Goal: Task Accomplishment & Management: Use online tool/utility

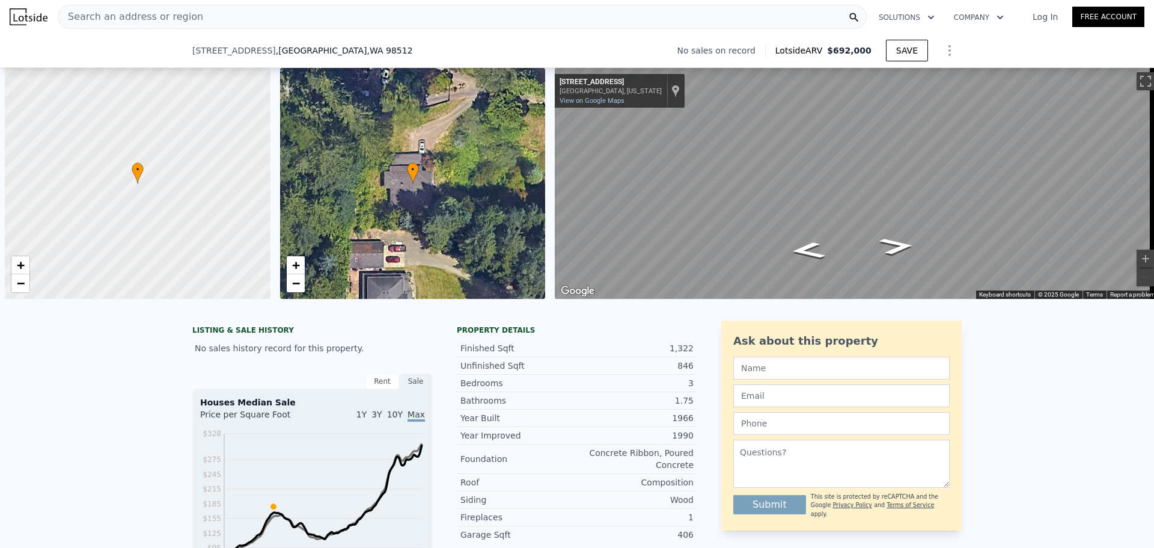
scroll to position [0, 5]
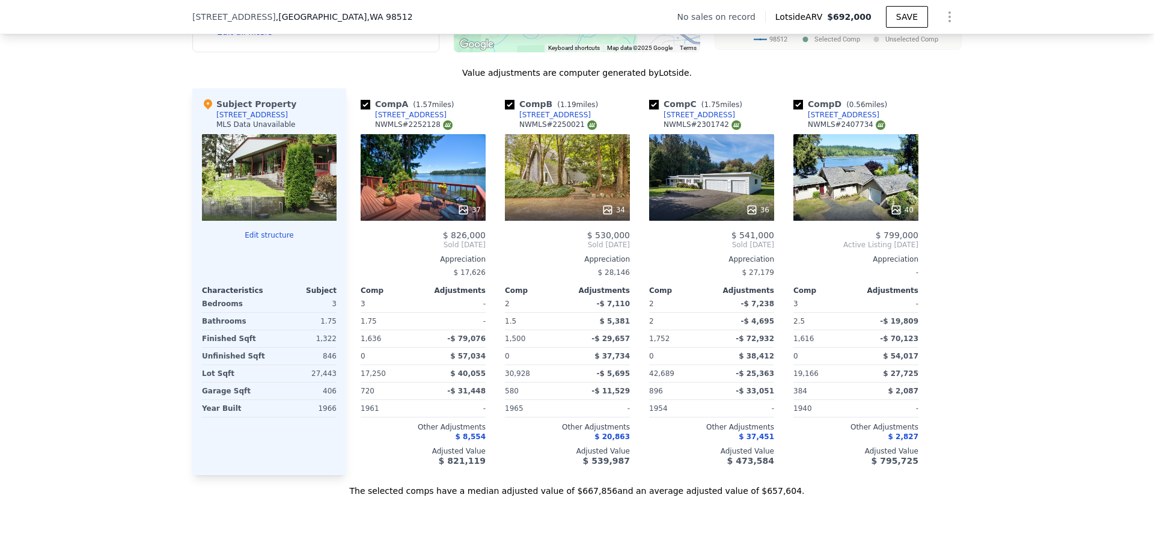
click at [566, 216] on div "34" at bounding box center [567, 210] width 115 height 12
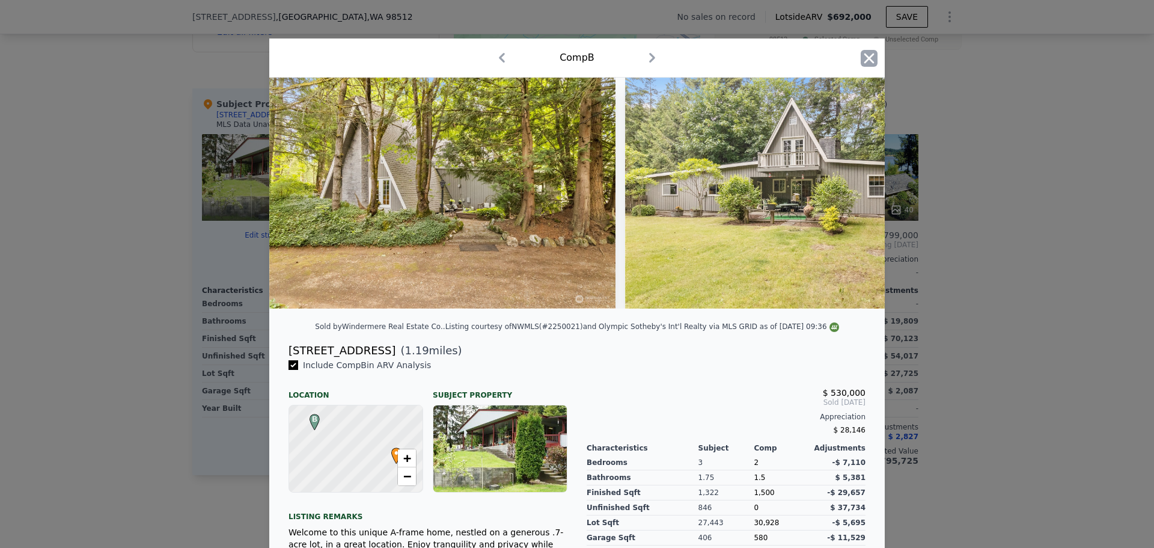
click at [868, 60] on icon "button" at bounding box center [869, 58] width 17 height 17
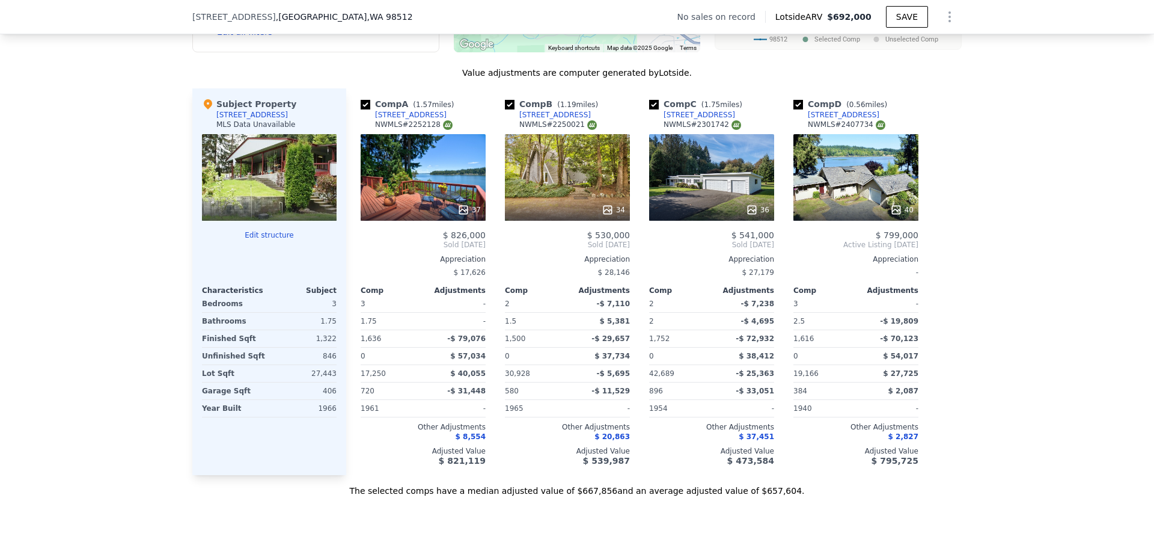
click at [705, 200] on div "36" at bounding box center [711, 177] width 125 height 87
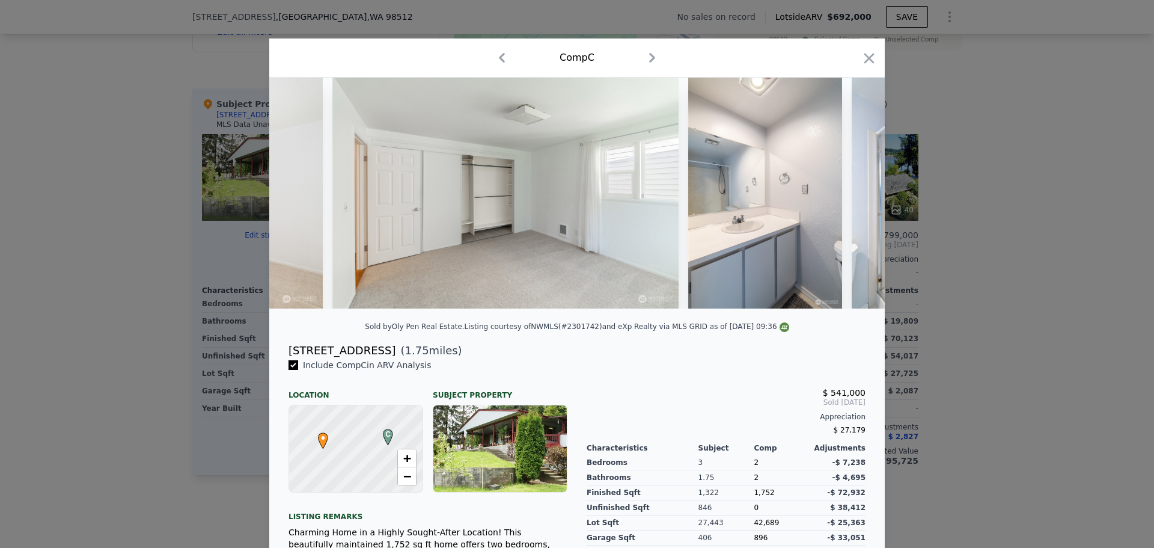
scroll to position [0, 6179]
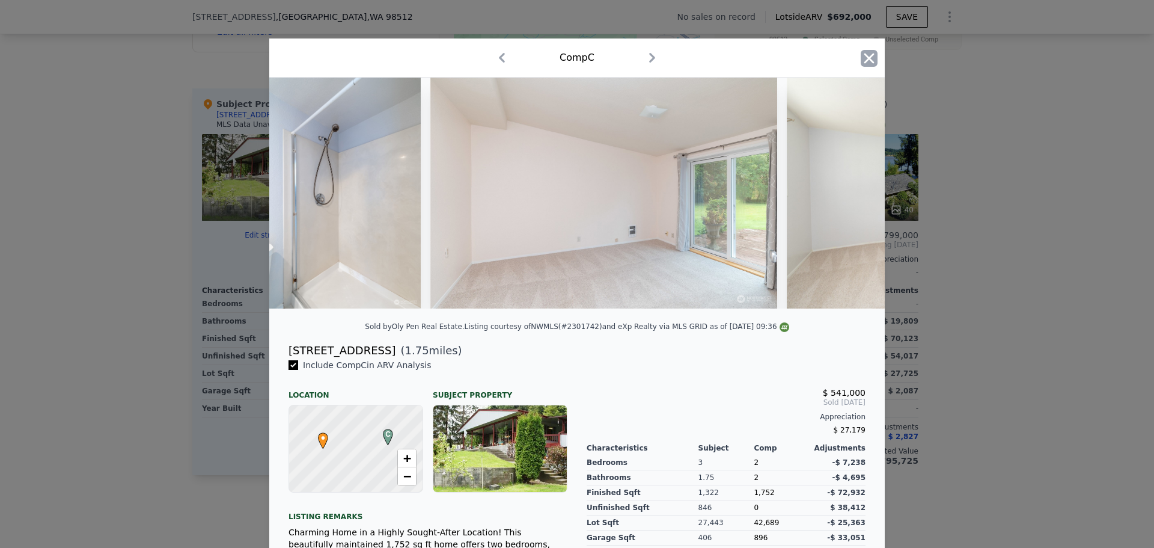
click at [866, 55] on icon "button" at bounding box center [869, 58] width 17 height 17
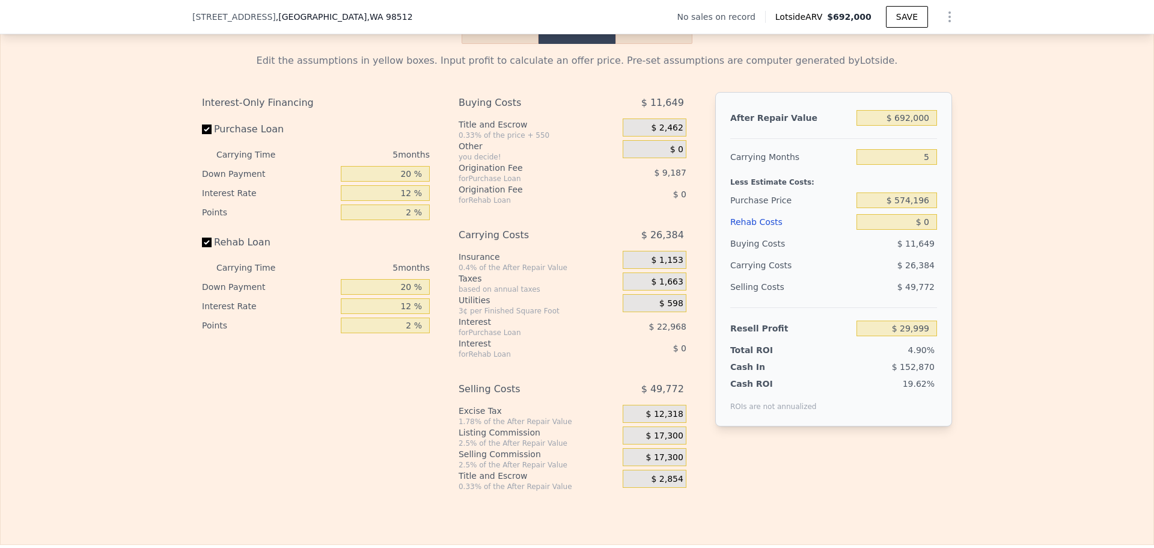
scroll to position [1623, 0]
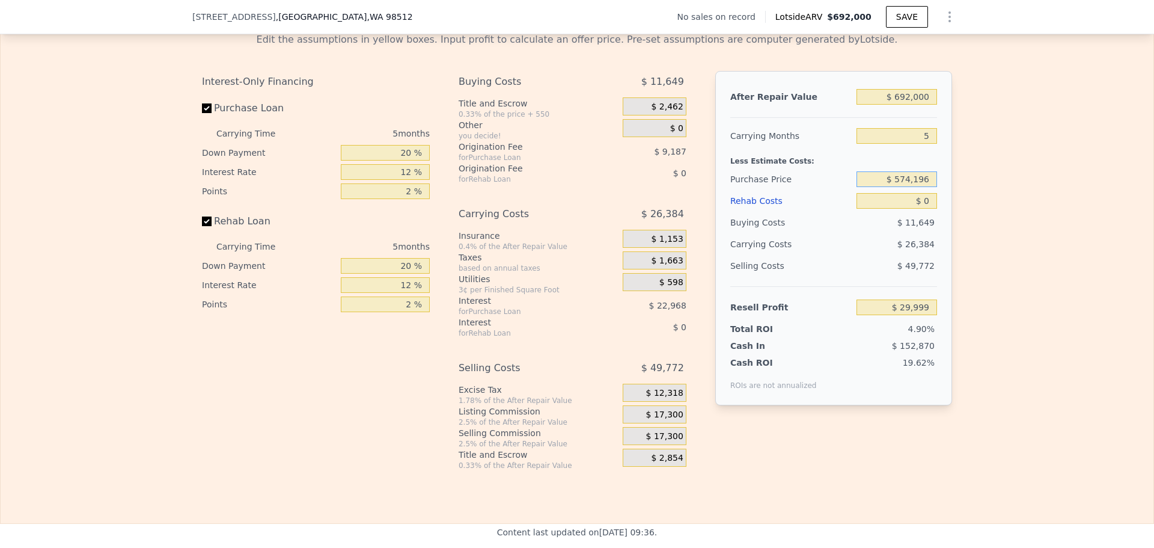
click at [903, 186] on input "$ 574,196" at bounding box center [897, 179] width 81 height 16
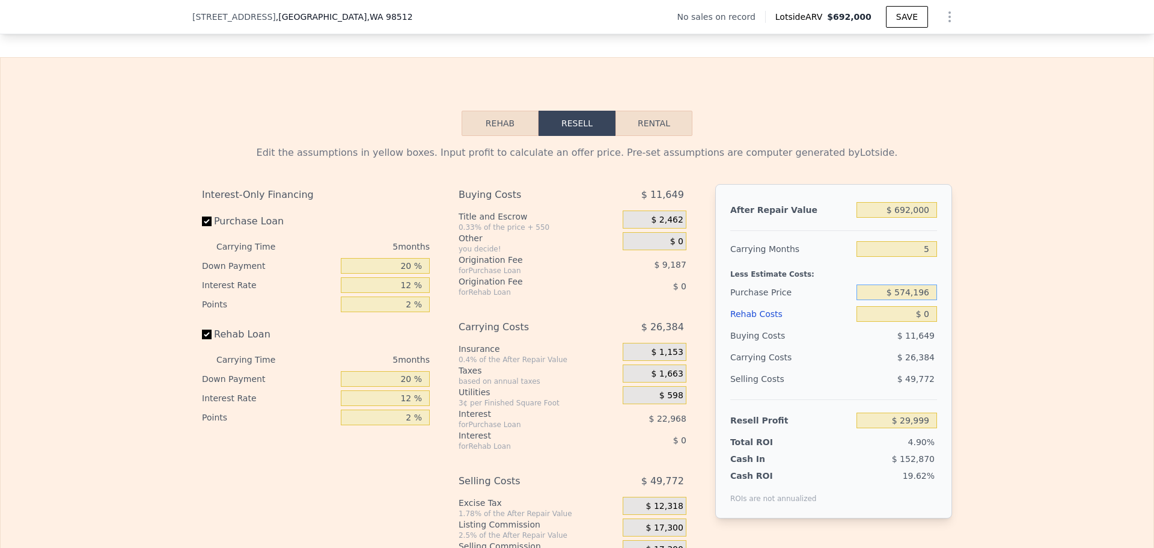
scroll to position [1503, 0]
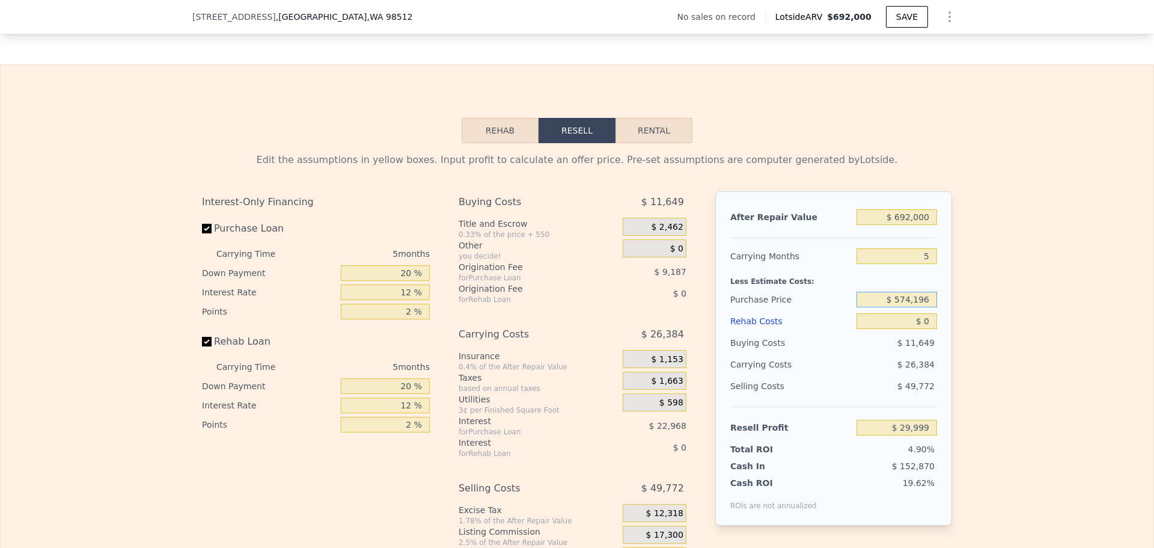
click at [510, 143] on button "Rehab" at bounding box center [500, 130] width 77 height 25
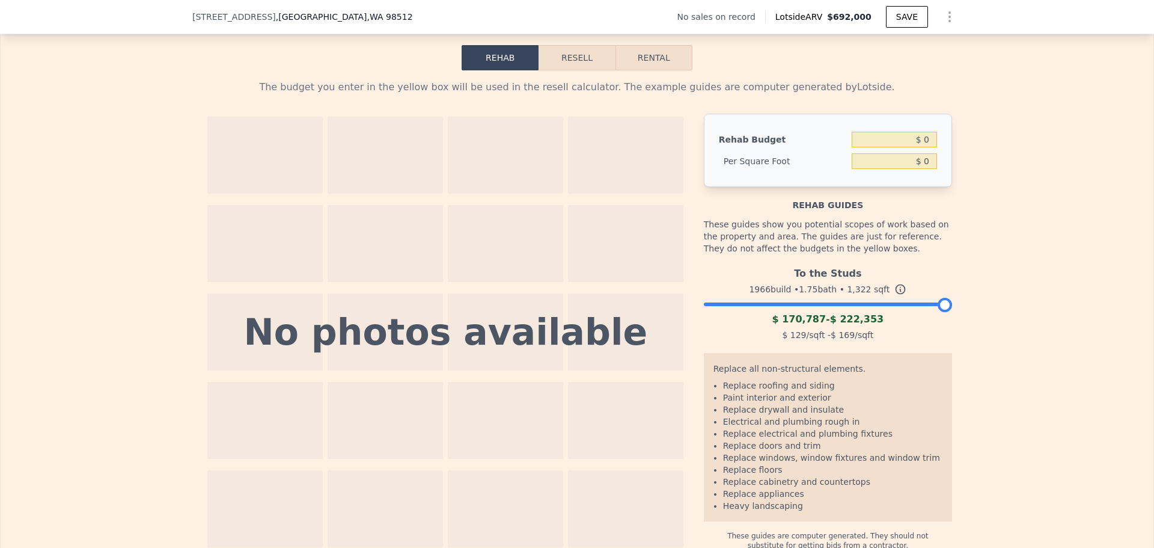
scroll to position [1563, 0]
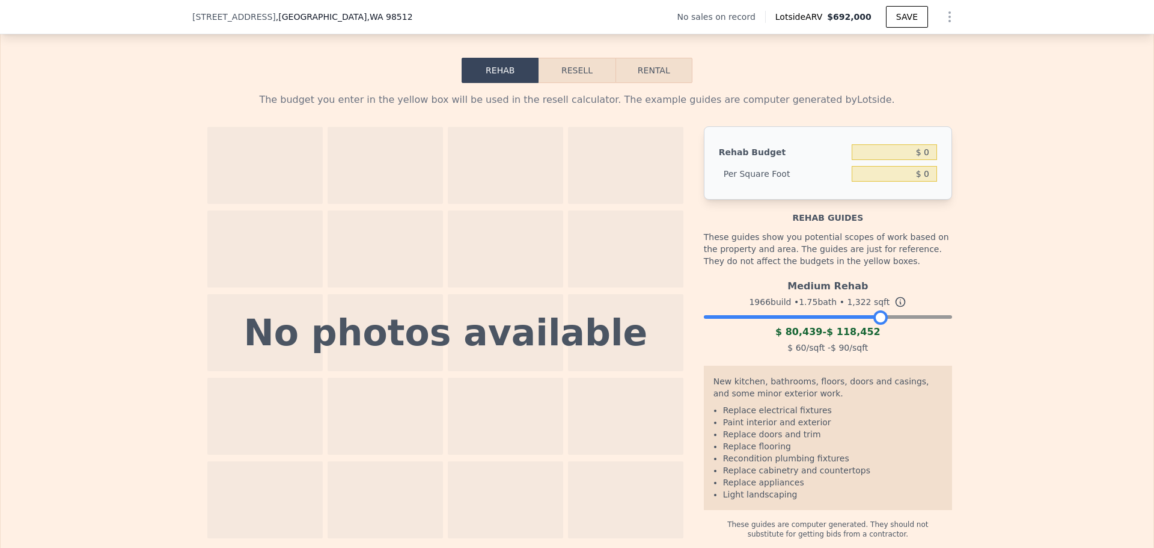
drag, startPoint x: 941, startPoint y: 327, endPoint x: 877, endPoint y: 323, distance: 63.8
click at [877, 323] on div at bounding box center [880, 317] width 14 height 14
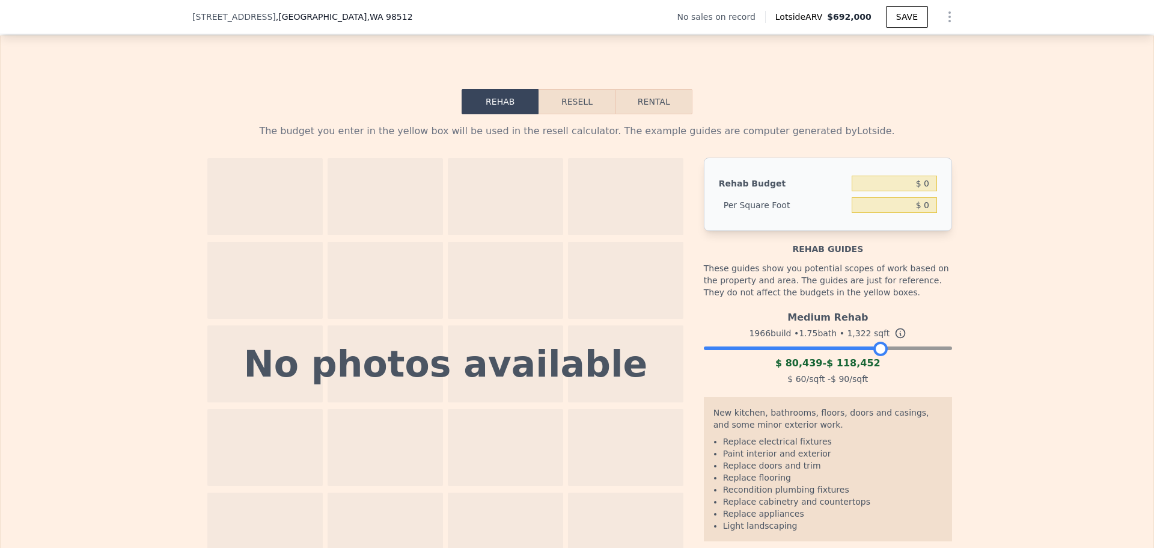
scroll to position [1503, 0]
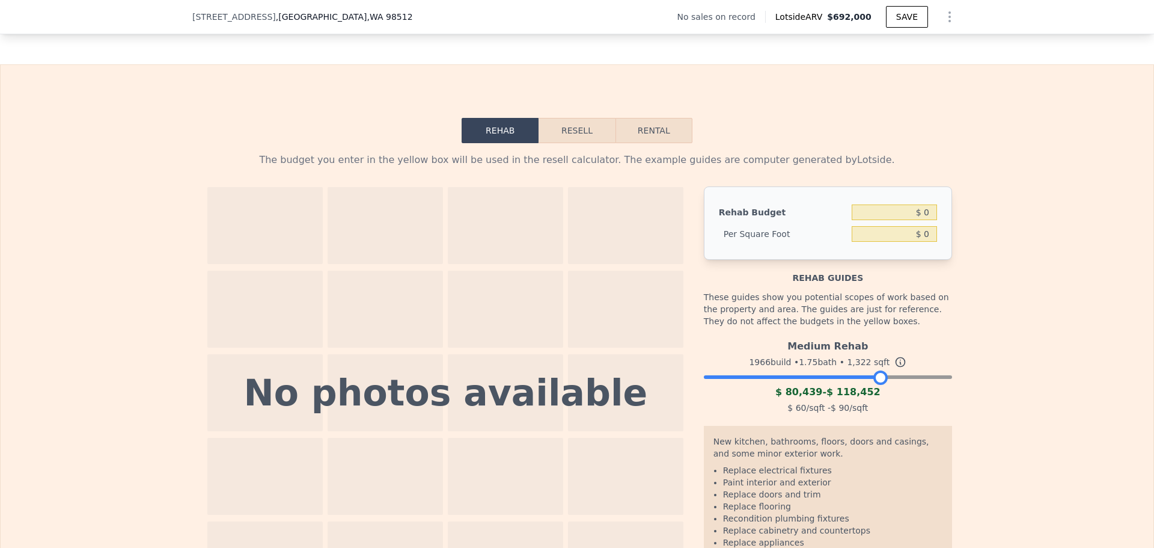
click at [564, 141] on button "Resell" at bounding box center [577, 130] width 76 height 25
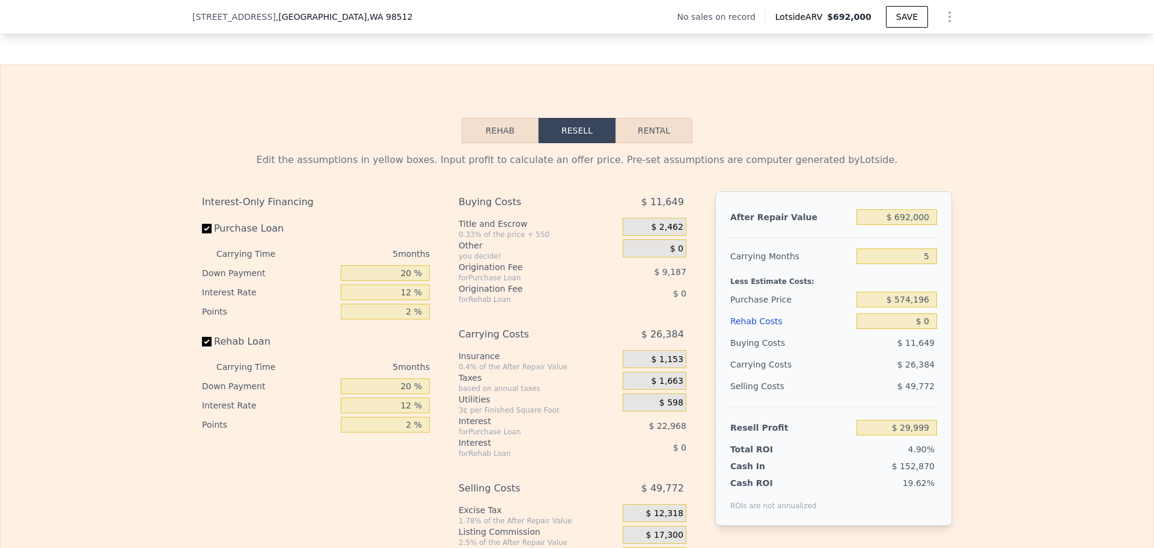
click at [644, 137] on button "Rental" at bounding box center [653, 130] width 77 height 25
select select "30"
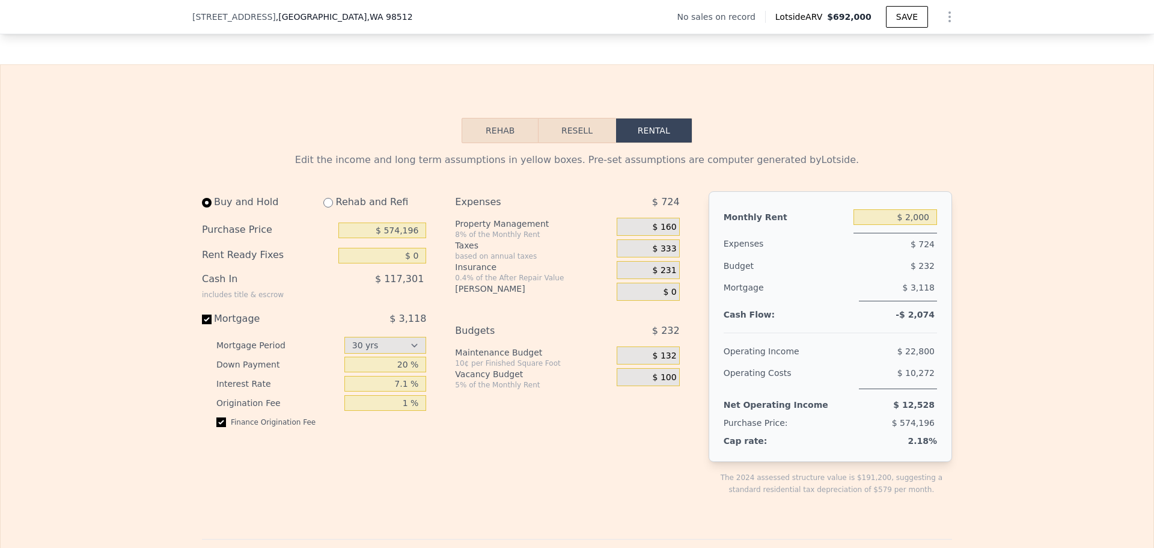
click at [603, 136] on button "Resell" at bounding box center [577, 130] width 76 height 25
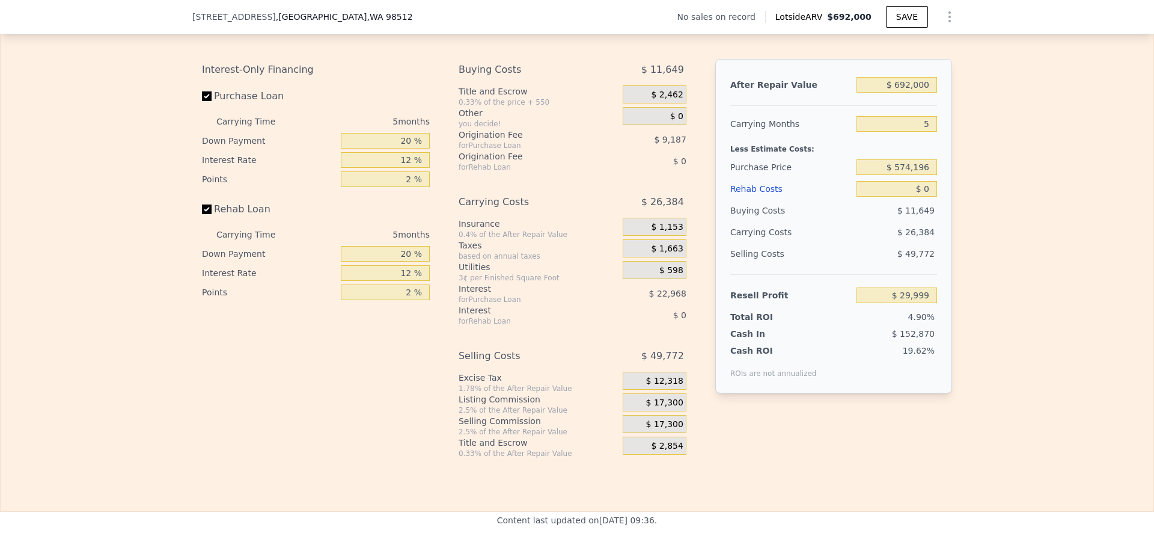
scroll to position [1563, 0]
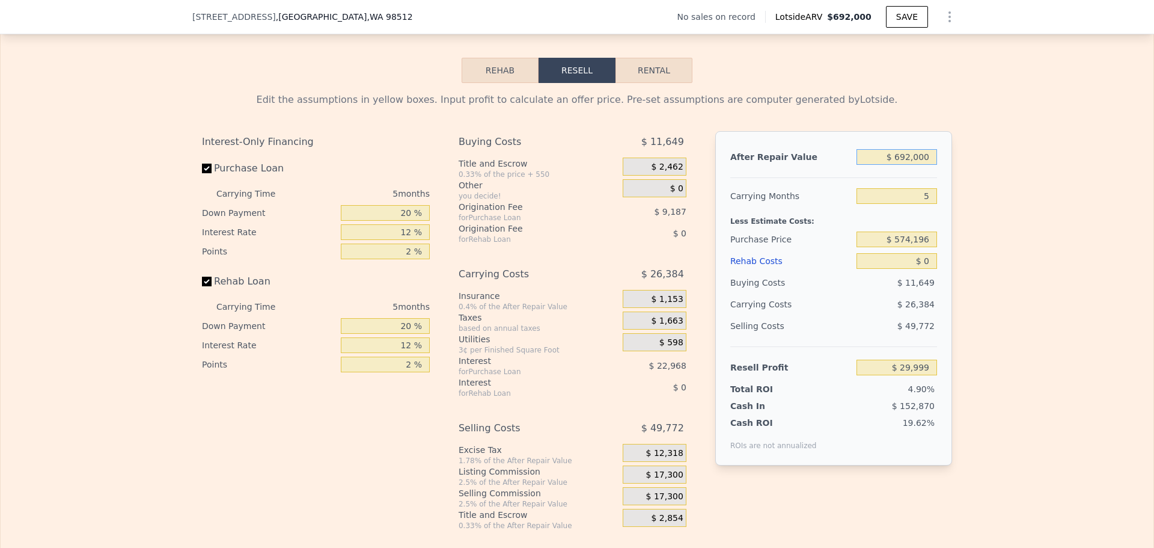
click at [915, 165] on input "$ 692,000" at bounding box center [897, 157] width 81 height 16
drag, startPoint x: 910, startPoint y: 168, endPoint x: 896, endPoint y: 166, distance: 14.5
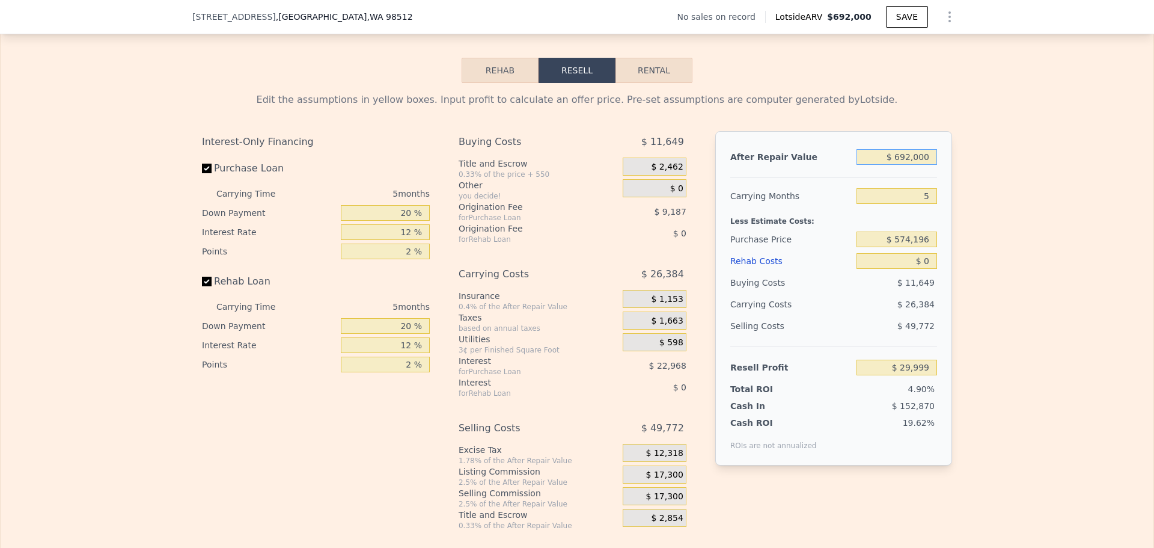
click at [896, 165] on input "$ 692,000" at bounding box center [897, 157] width 81 height 16
type input "$ 5,000"
type input "-$ 606,990"
type input "$ 53,000"
type input "-$ 562,483"
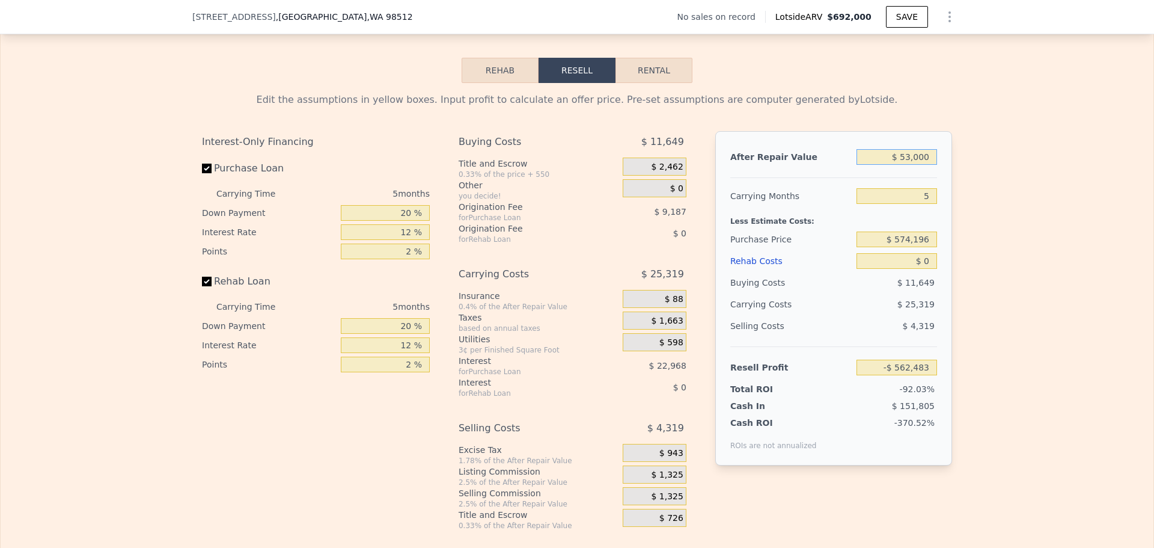
type input "$ 530,000"
type input "-$ 120,208"
type input "$ 530,000"
click at [897, 245] on input "$ 574,196" at bounding box center [897, 239] width 81 height 16
drag, startPoint x: 897, startPoint y: 245, endPoint x: 927, endPoint y: 252, distance: 31.5
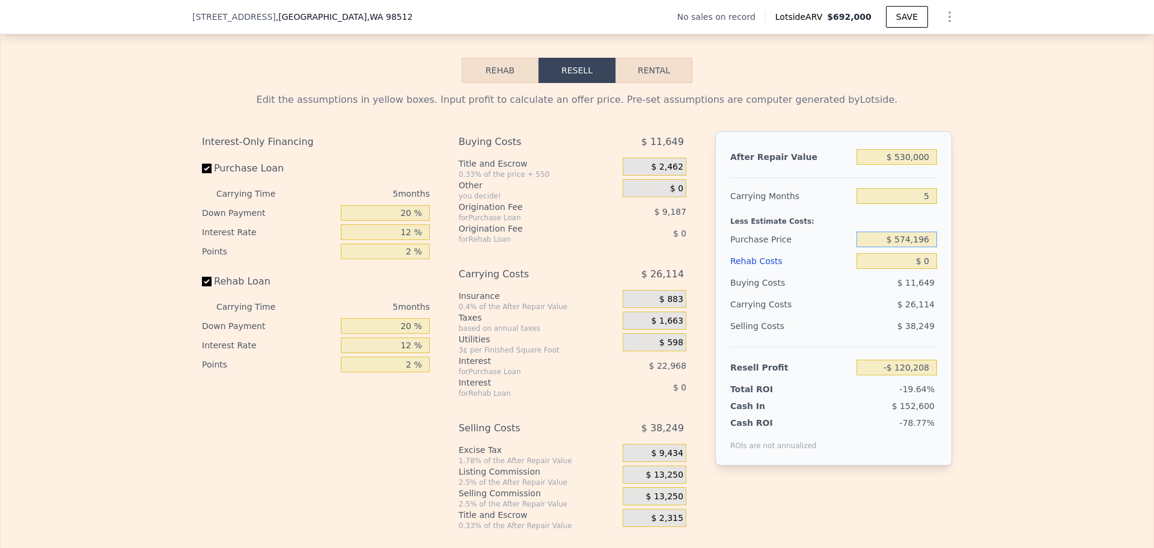
click at [927, 247] on input "$ 574,196" at bounding box center [897, 239] width 81 height 16
type input "$ 390,000"
click at [896, 269] on input "$ 0" at bounding box center [897, 261] width 81 height 16
type input "$ 74,918"
click at [926, 269] on input "$ 0" at bounding box center [897, 261] width 81 height 16
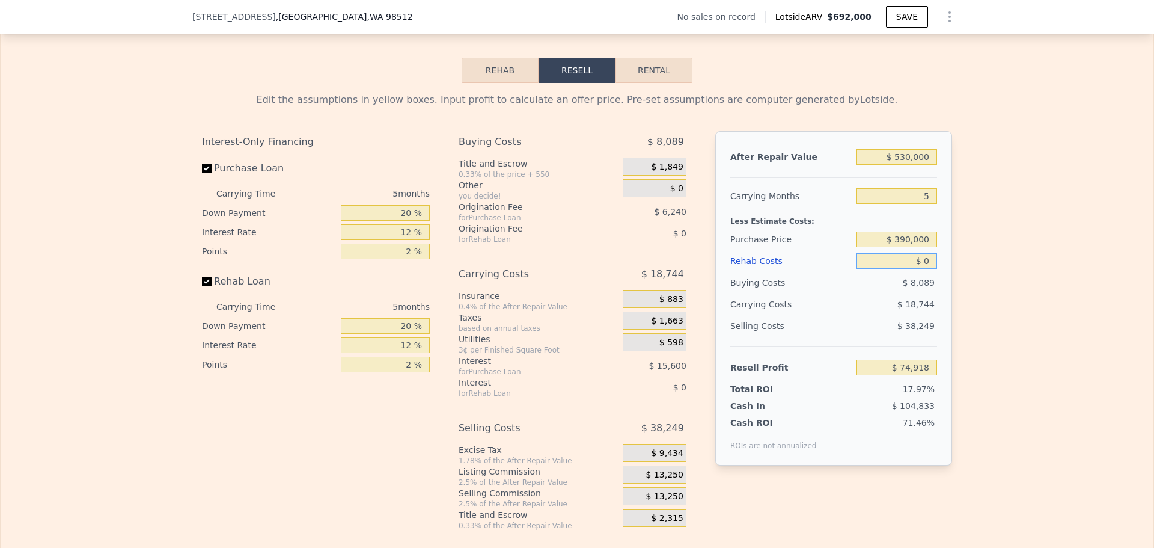
type input "$ 8"
type input "$ 74,910"
type input "$ 80"
type input "$ 74,832"
type input "$ 800"
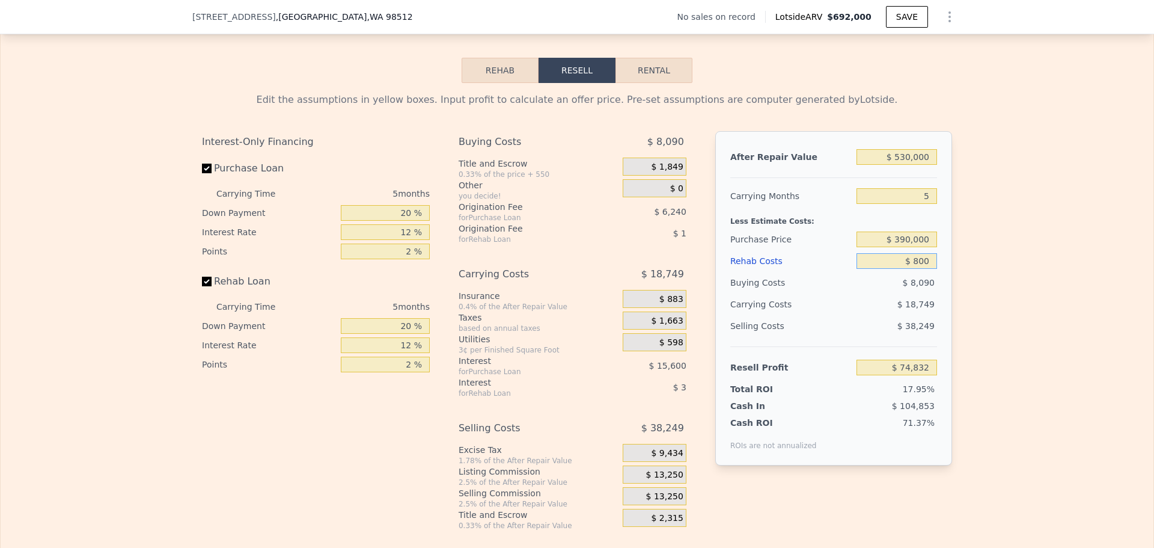
type input "$ 74,075"
type input "$ 80,000"
type input "-$ 9,562"
type input "$ 80,000"
click at [897, 247] on input "$ 390,000" at bounding box center [897, 239] width 81 height 16
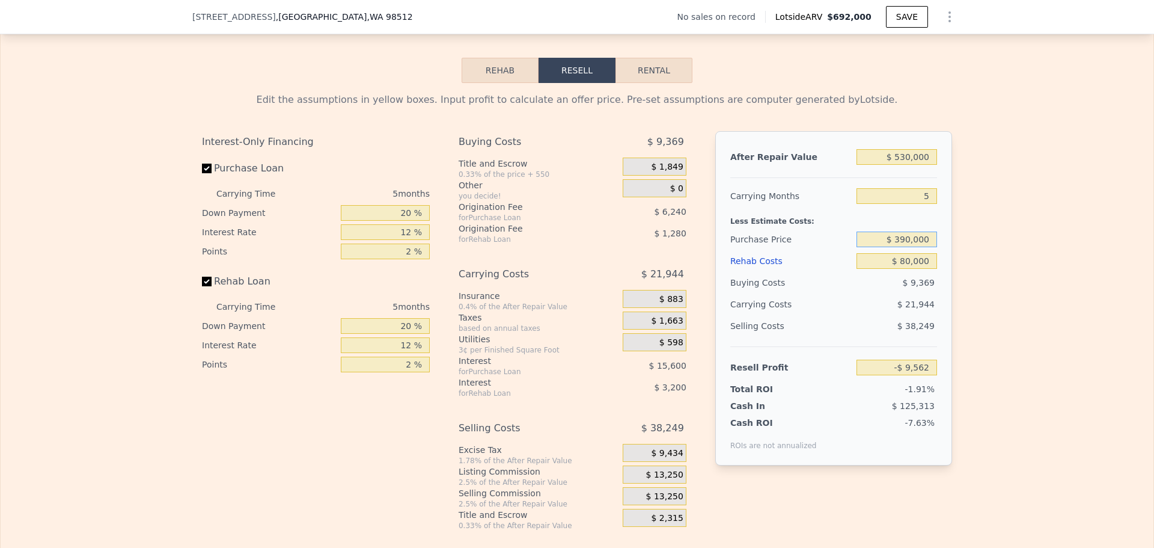
drag, startPoint x: 902, startPoint y: 249, endPoint x: 909, endPoint y: 251, distance: 7.6
click at [909, 247] on input "$ 390,000" at bounding box center [897, 239] width 81 height 16
type input "$ 350,000"
click at [905, 272] on div "$ 80,000" at bounding box center [897, 261] width 81 height 22
type input "$ 32,811"
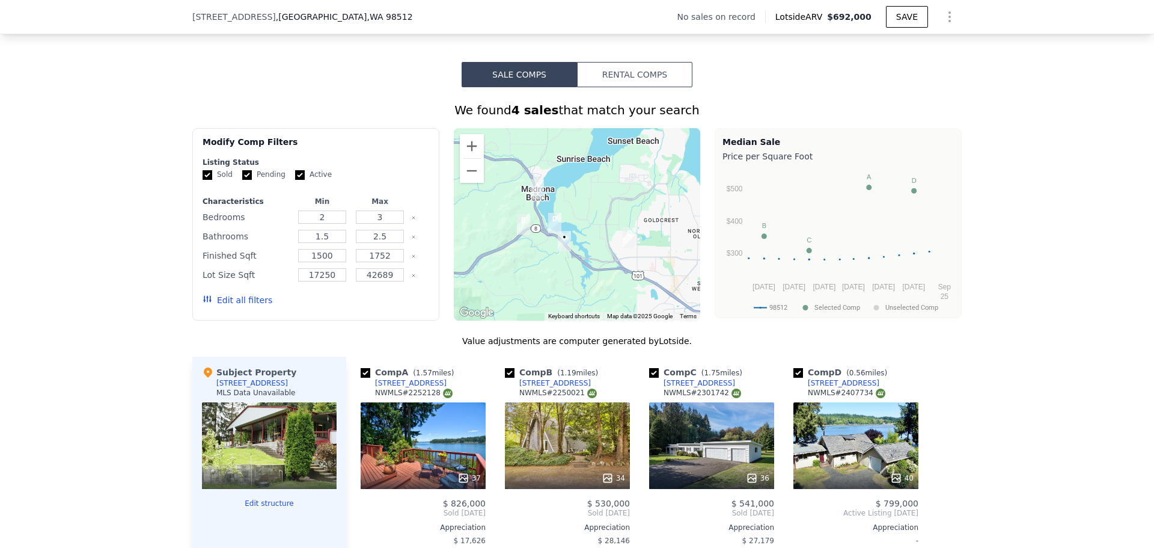
scroll to position [721, 0]
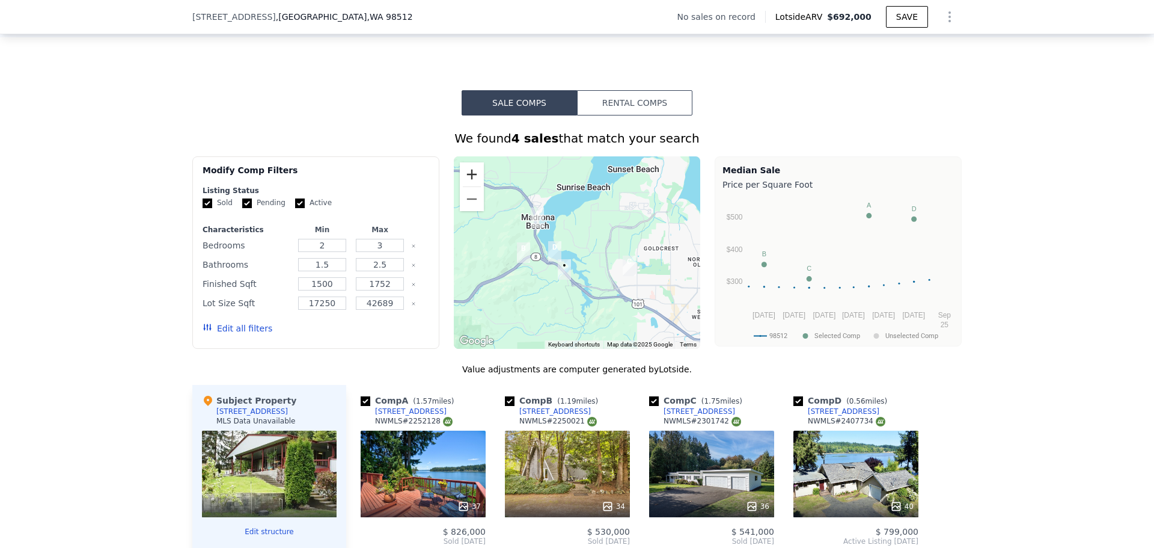
click at [469, 182] on button "Zoom in" at bounding box center [472, 174] width 24 height 24
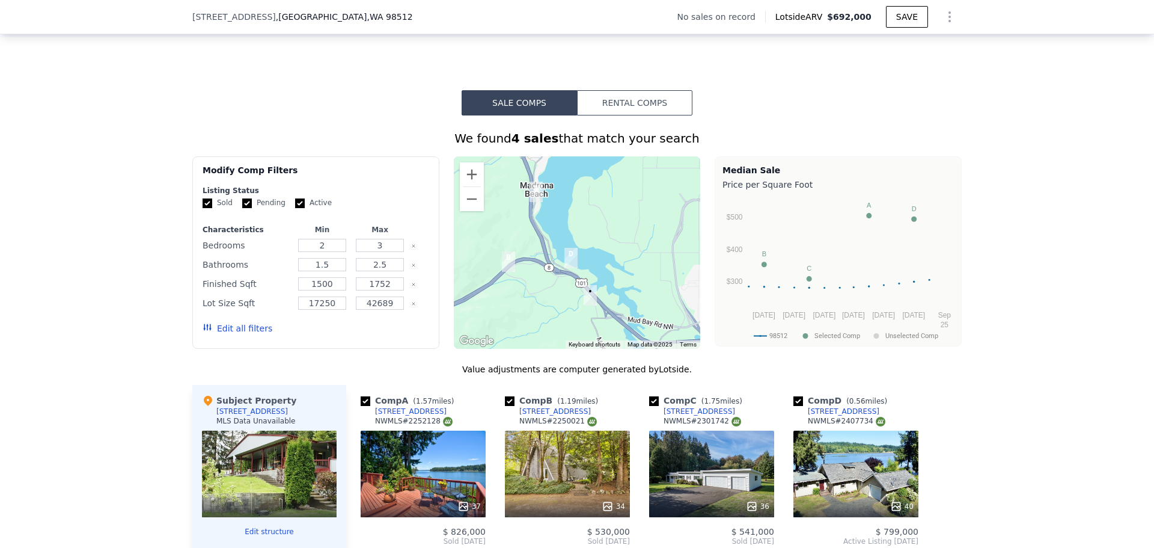
drag, startPoint x: 507, startPoint y: 251, endPoint x: 545, endPoint y: 251, distance: 37.9
click at [545, 251] on div at bounding box center [577, 252] width 247 height 192
click at [467, 211] on button "Zoom out" at bounding box center [472, 199] width 24 height 24
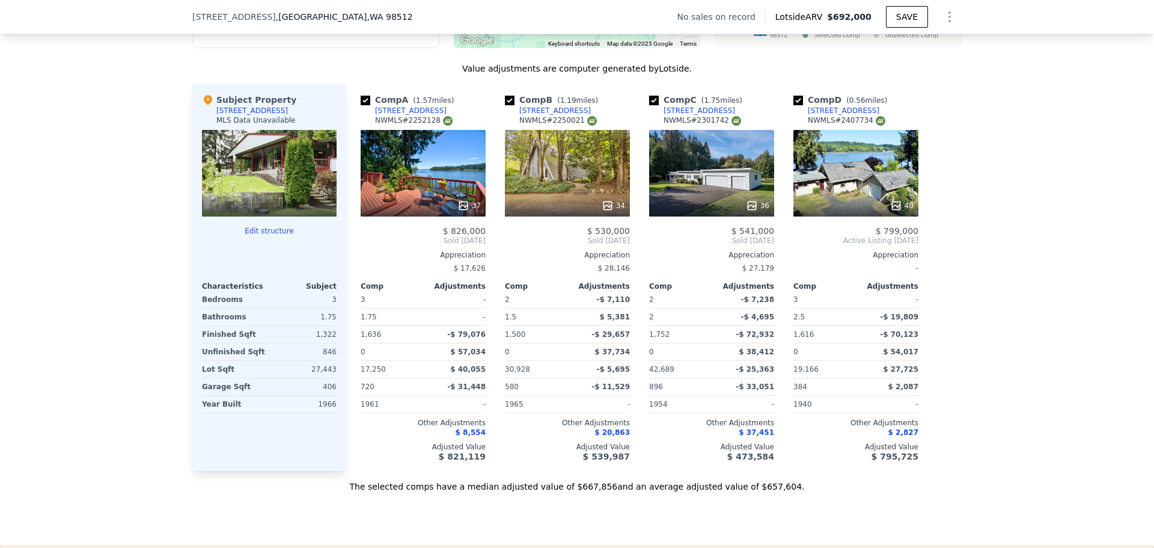
scroll to position [962, 0]
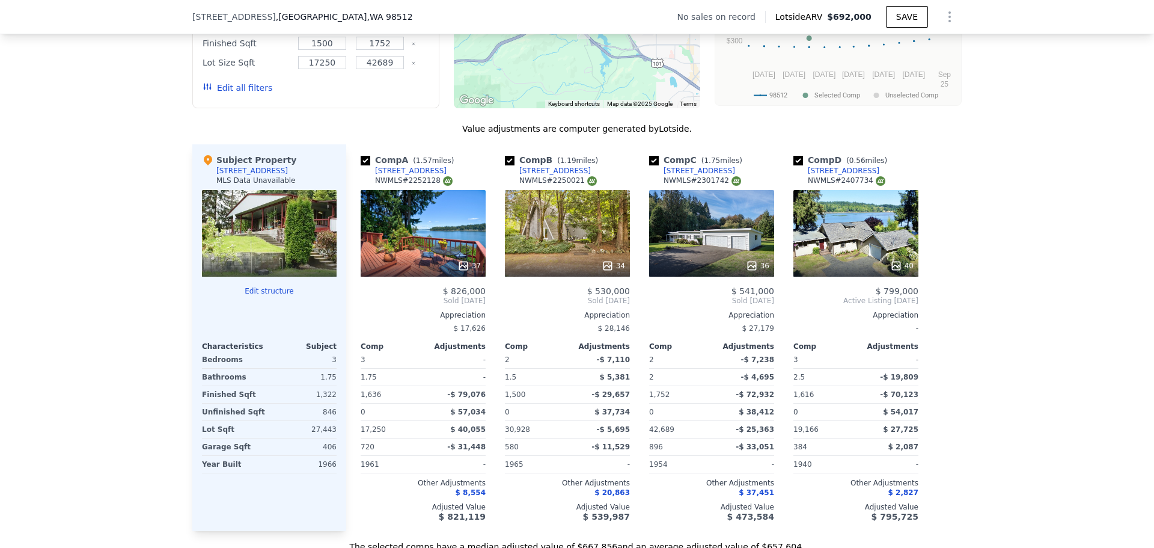
click at [418, 249] on div "37" at bounding box center [423, 233] width 125 height 87
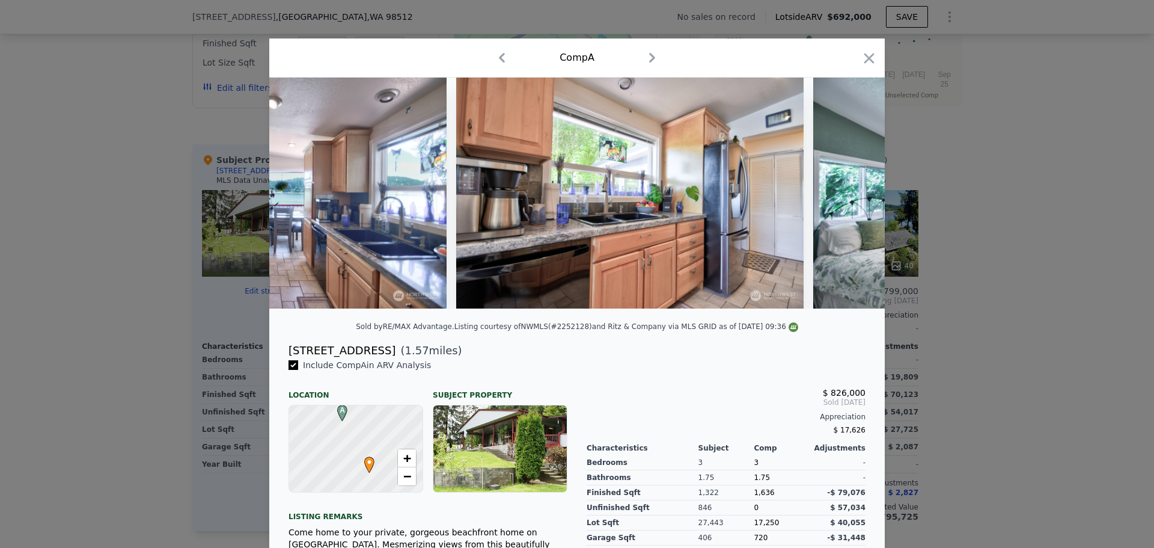
scroll to position [0, 2796]
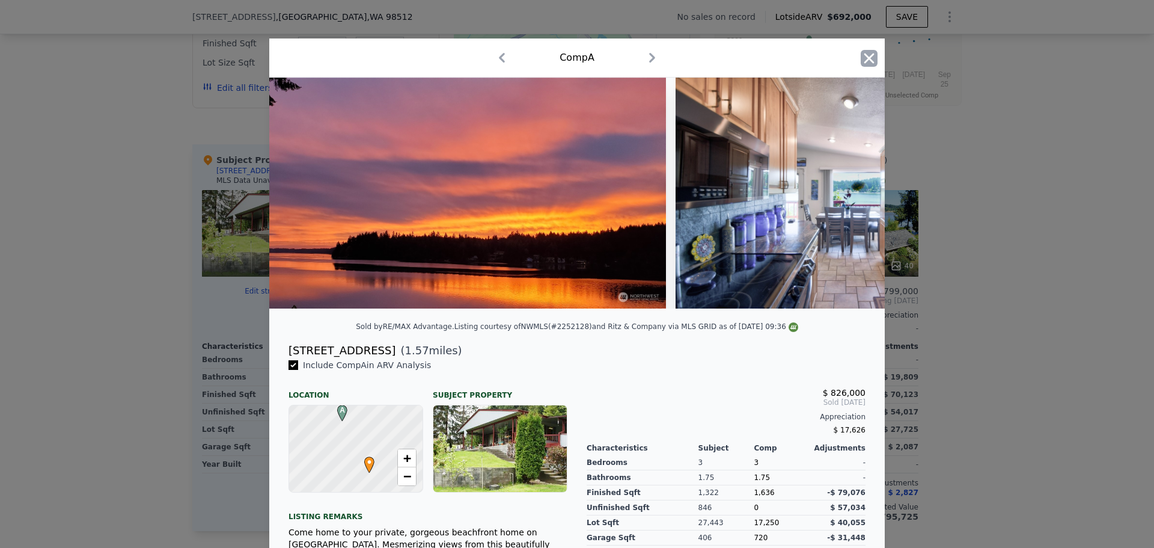
click at [864, 61] on icon "button" at bounding box center [869, 58] width 17 height 17
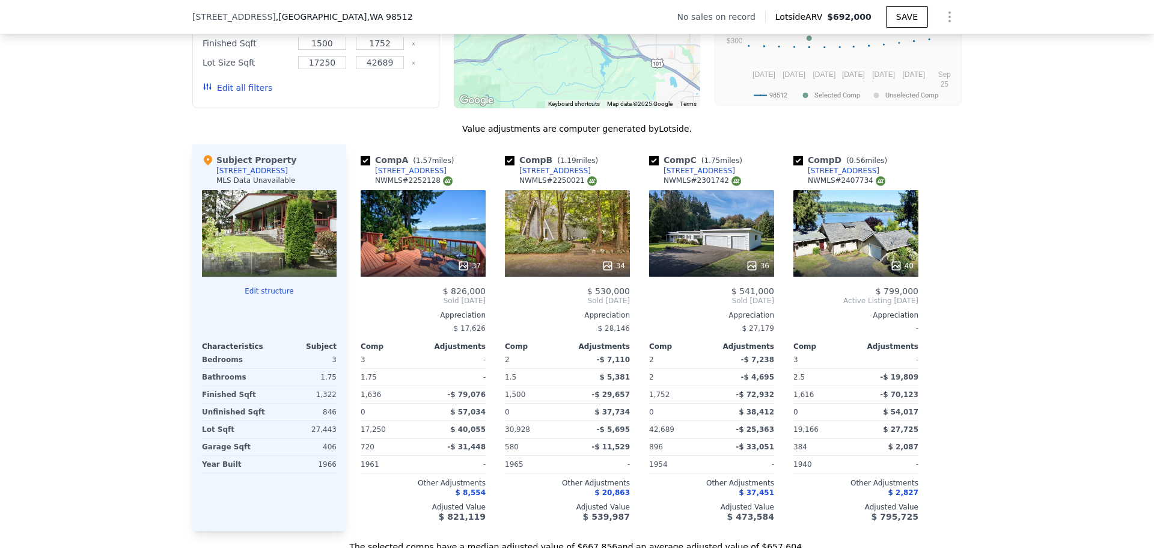
click at [829, 254] on div "40" at bounding box center [855, 233] width 125 height 87
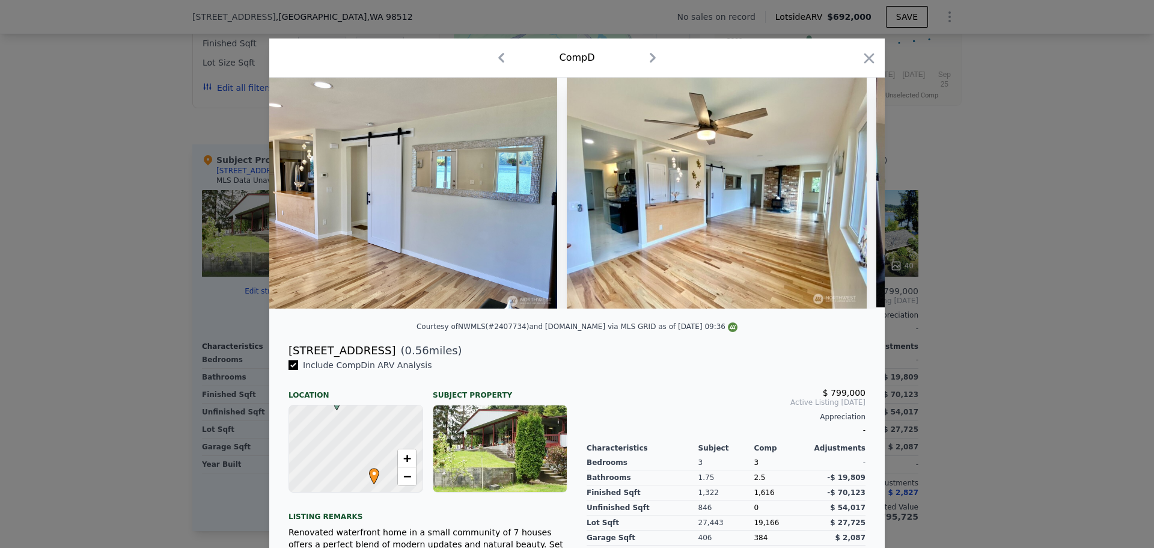
scroll to position [0, 4476]
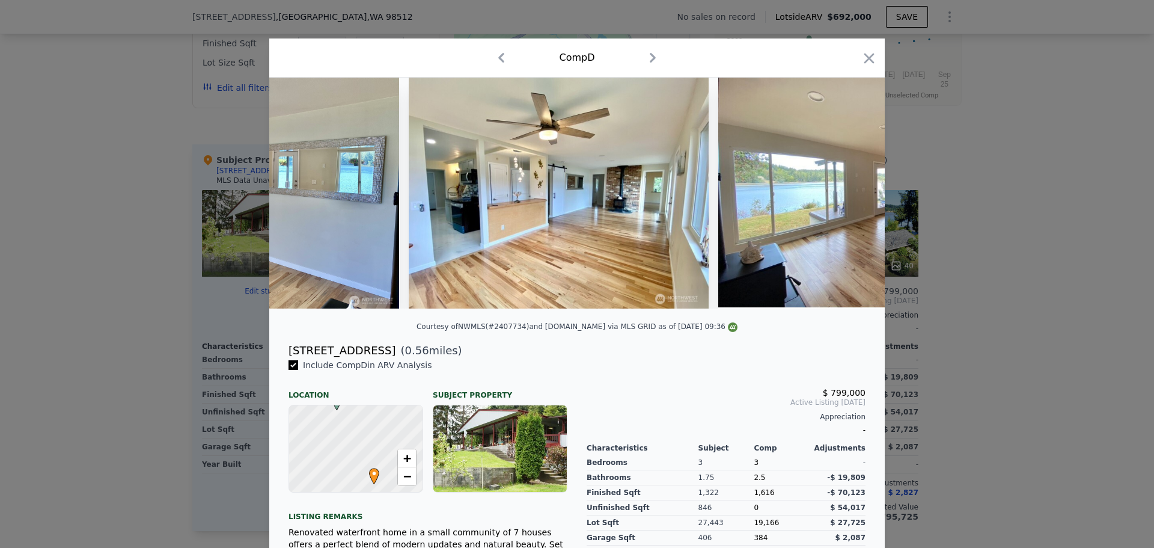
click at [868, 54] on icon "button" at bounding box center [869, 58] width 10 height 10
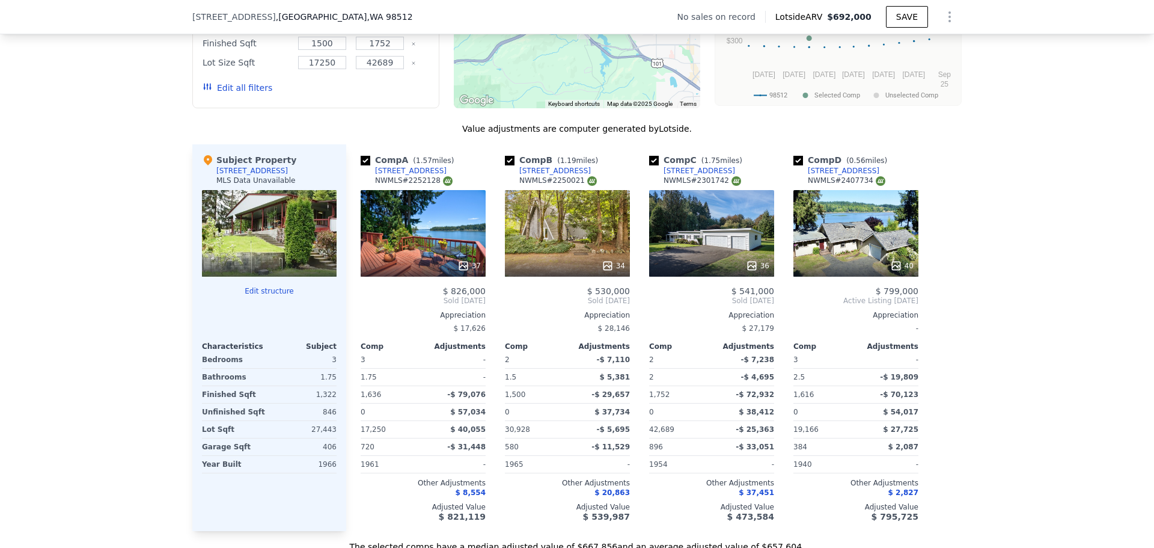
scroll to position [721, 0]
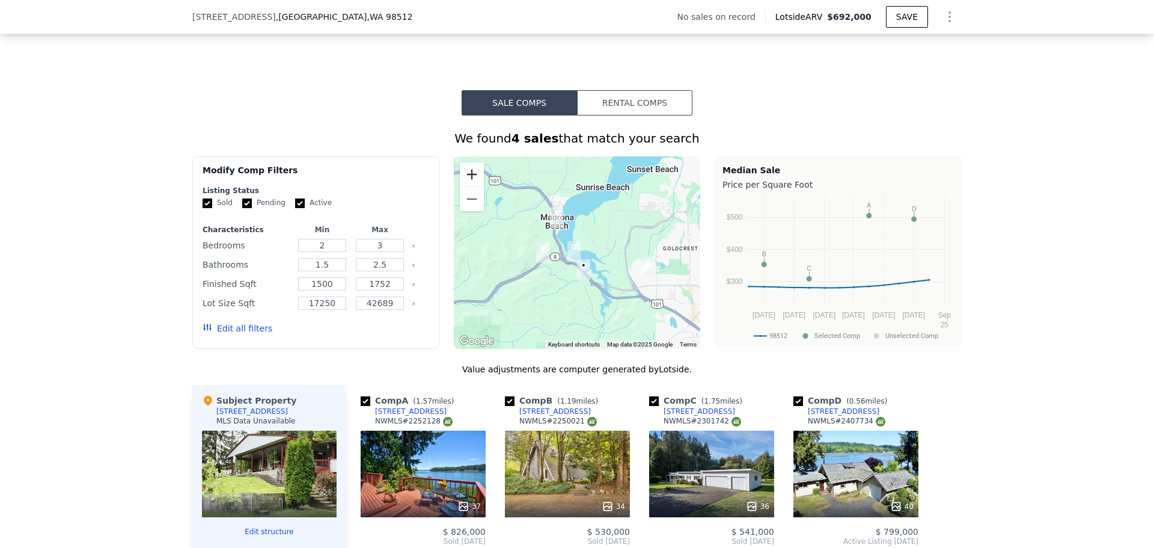
click at [468, 185] on button "Zoom in" at bounding box center [472, 174] width 24 height 24
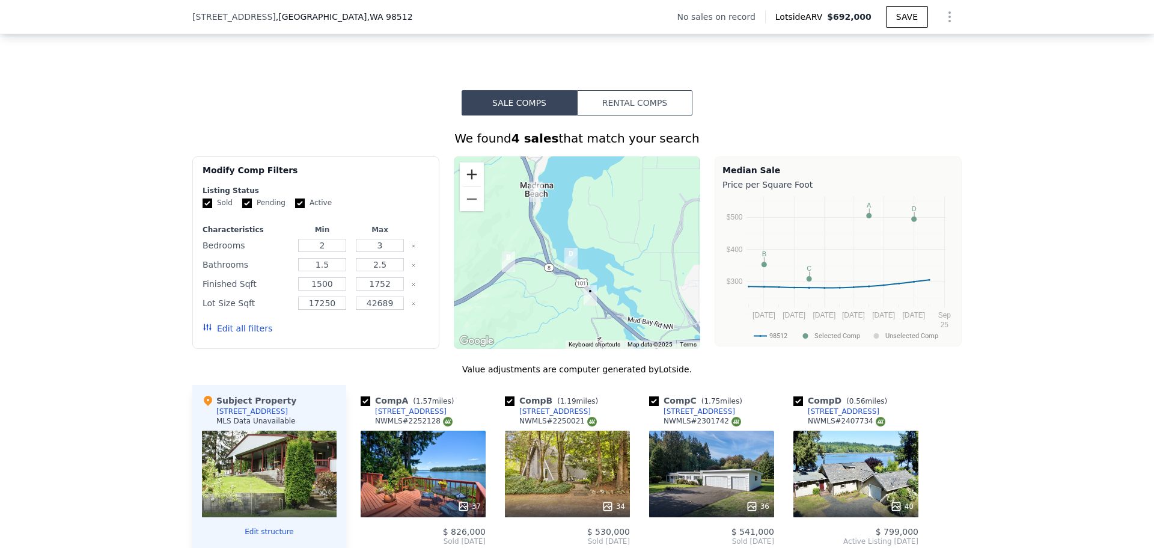
click at [468, 185] on button "Zoom in" at bounding box center [472, 174] width 24 height 24
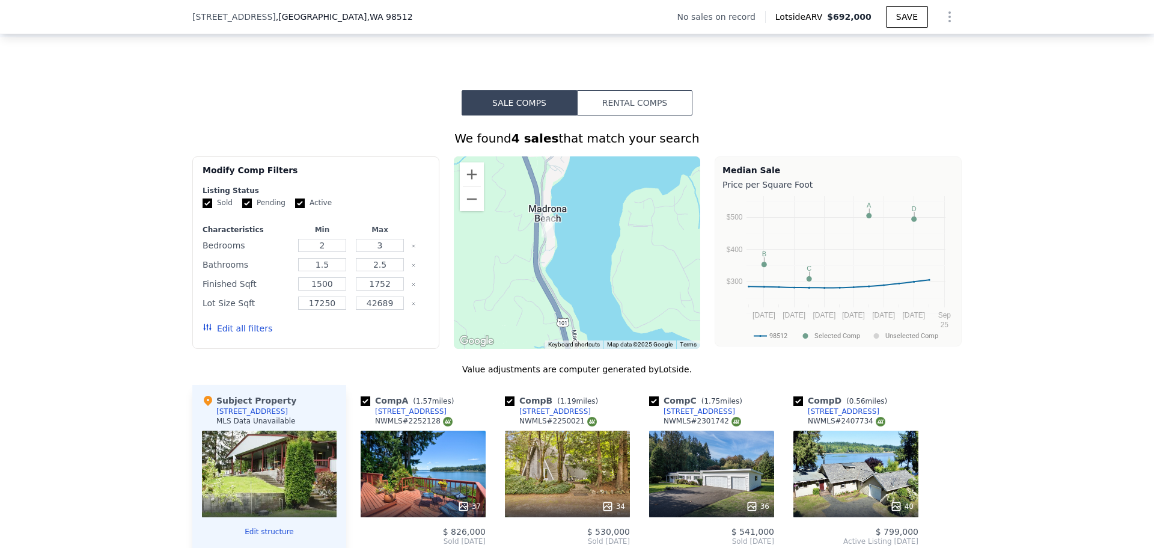
drag, startPoint x: 531, startPoint y: 194, endPoint x: 582, endPoint y: 283, distance: 102.9
click at [582, 283] on div at bounding box center [577, 252] width 247 height 192
click at [471, 211] on button "Zoom out" at bounding box center [472, 199] width 24 height 24
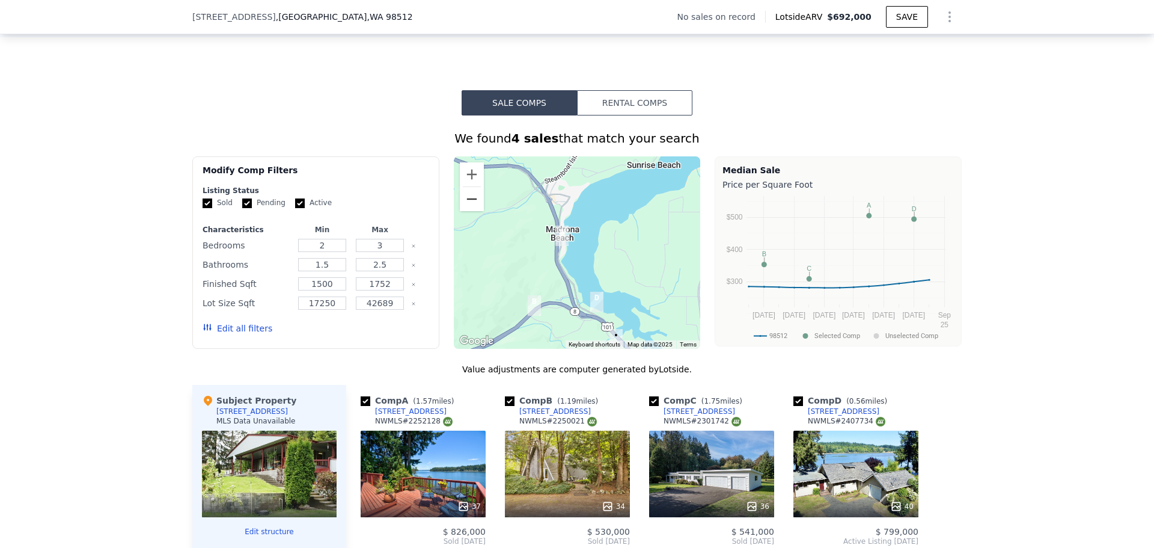
click at [471, 211] on button "Zoom out" at bounding box center [472, 199] width 24 height 24
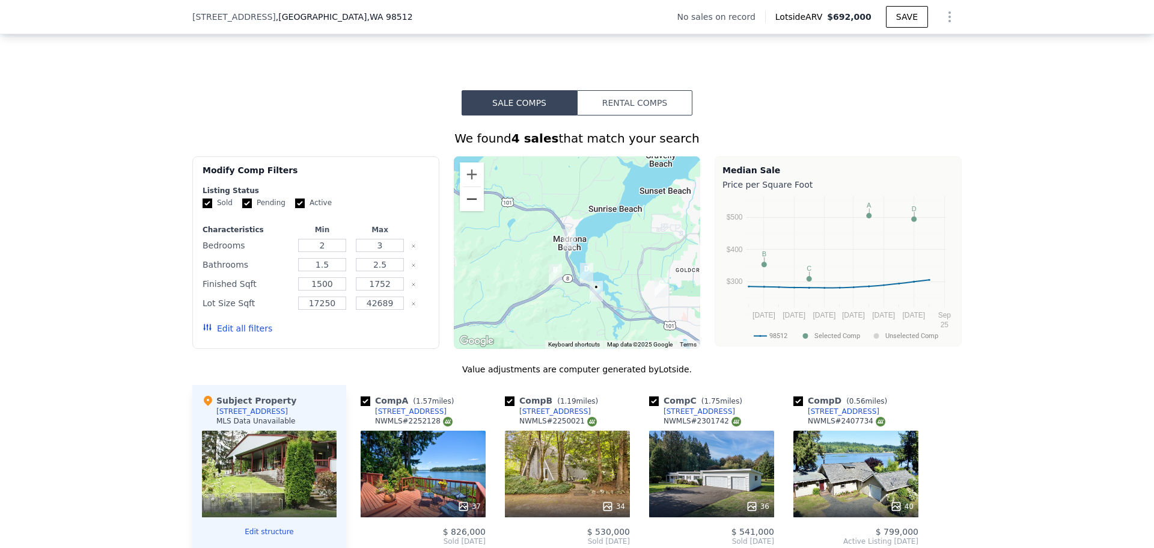
click at [471, 211] on button "Zoom out" at bounding box center [472, 199] width 24 height 24
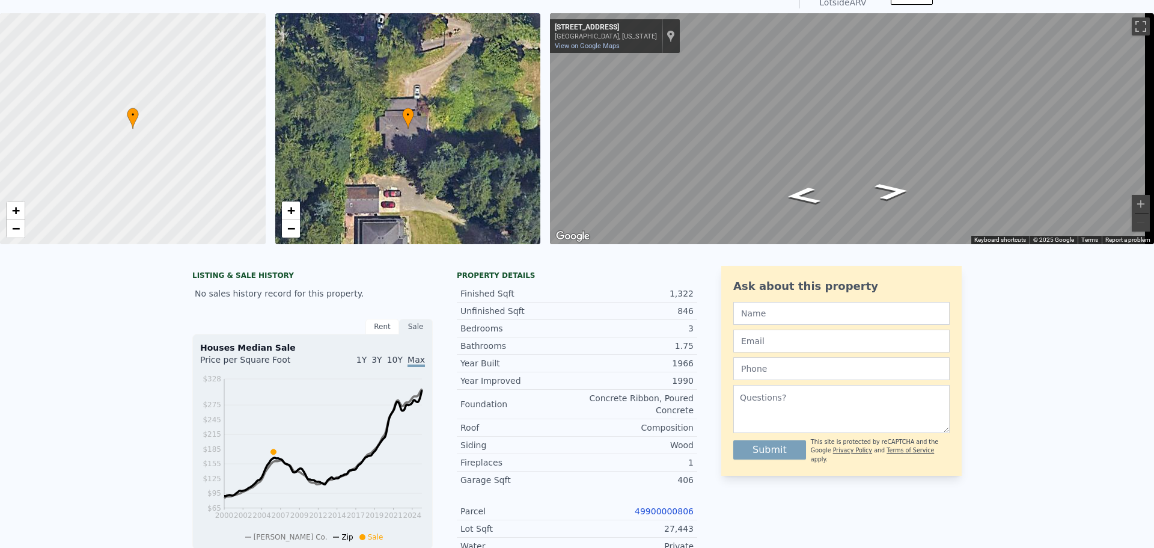
scroll to position [4, 0]
